Goal: Check status: Check status

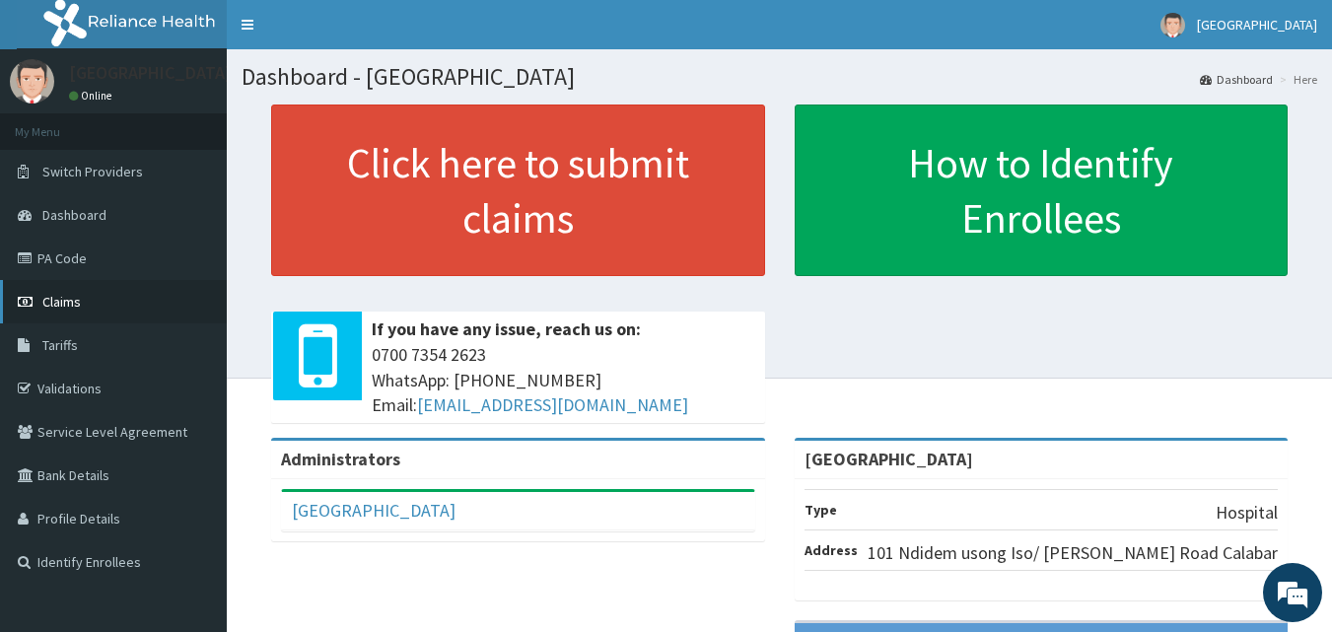
click at [47, 292] on link "Claims" at bounding box center [113, 301] width 227 height 43
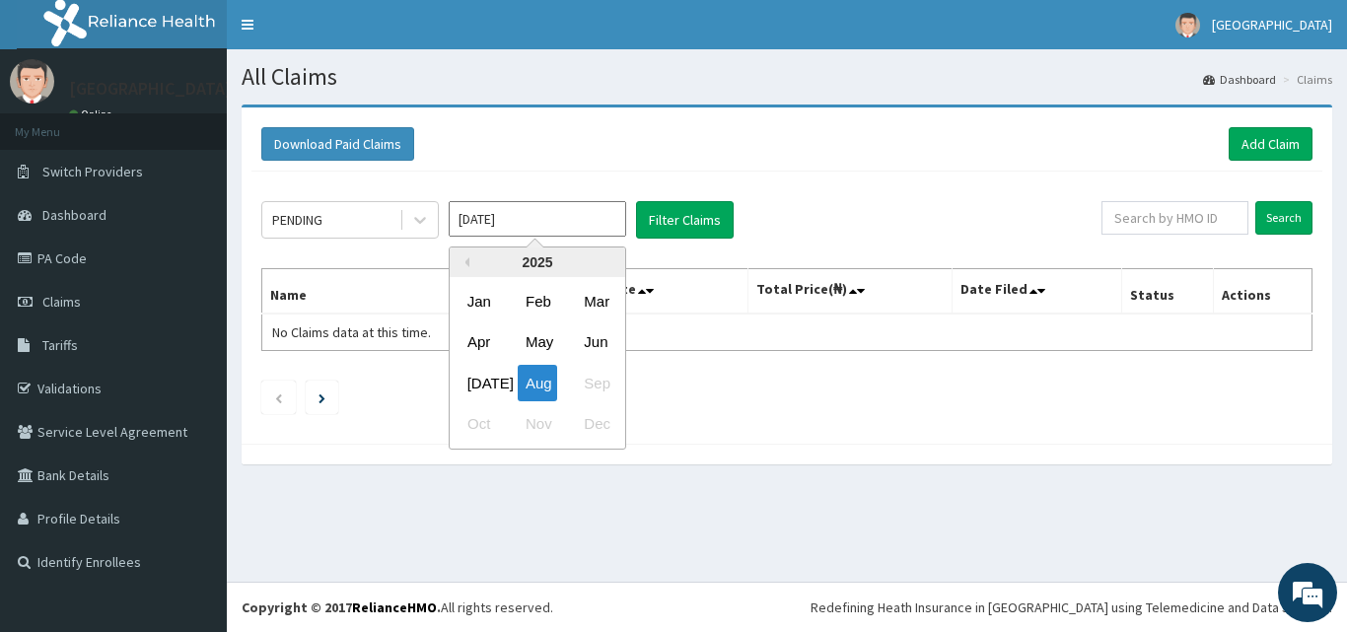
click at [614, 219] on input "[DATE]" at bounding box center [537, 218] width 177 height 35
click at [483, 381] on div "[DATE]" at bounding box center [478, 383] width 39 height 36
click at [615, 229] on input "[DATE]" at bounding box center [537, 218] width 177 height 35
click at [540, 387] on div "Aug" at bounding box center [537, 383] width 39 height 36
type input "[DATE]"
